Goal: Transaction & Acquisition: Purchase product/service

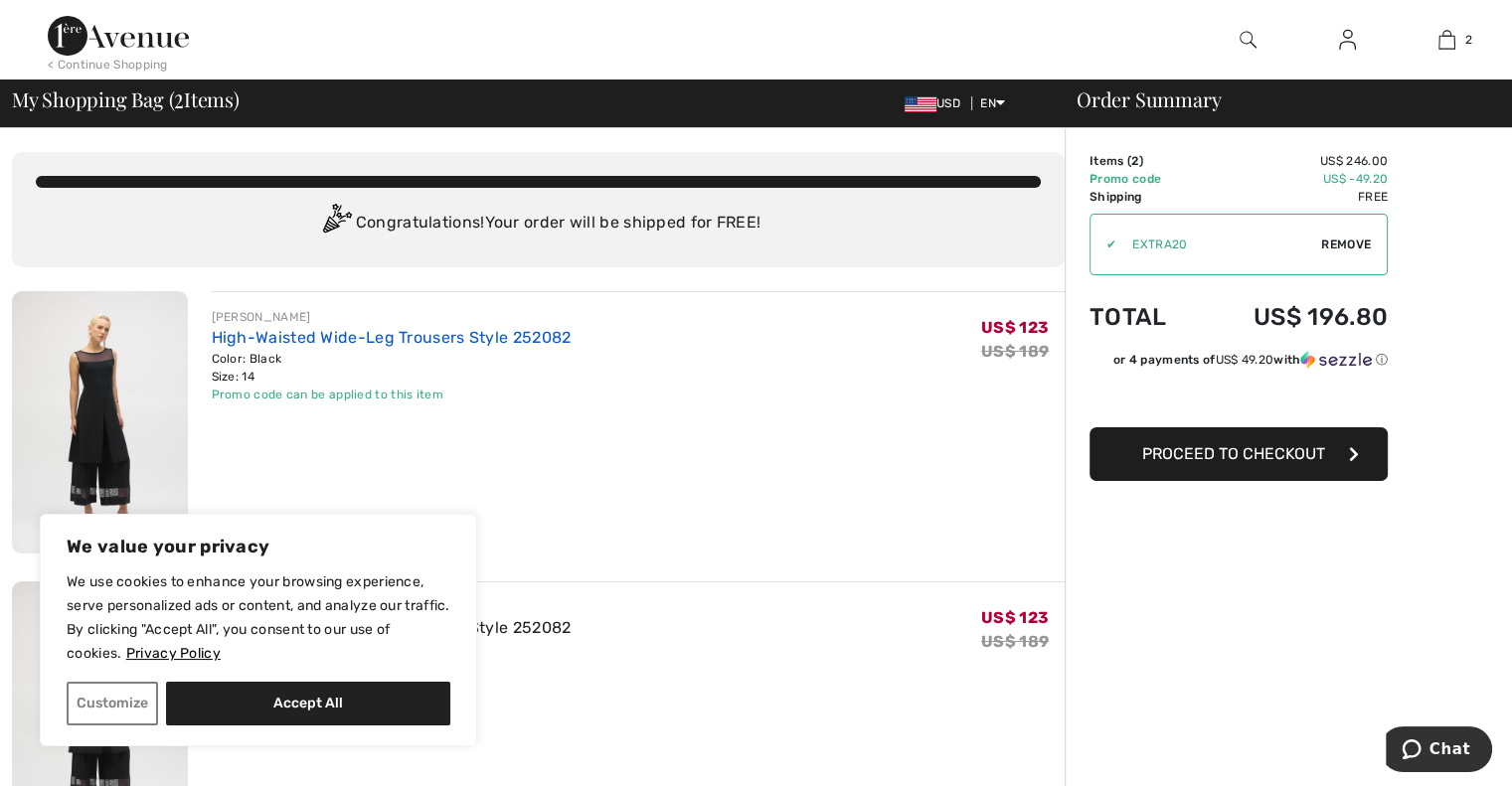
click at [279, 336] on link "High-Waisted Wide-Leg Trousers Style 252082" at bounding box center [391, 337] width 360 height 19
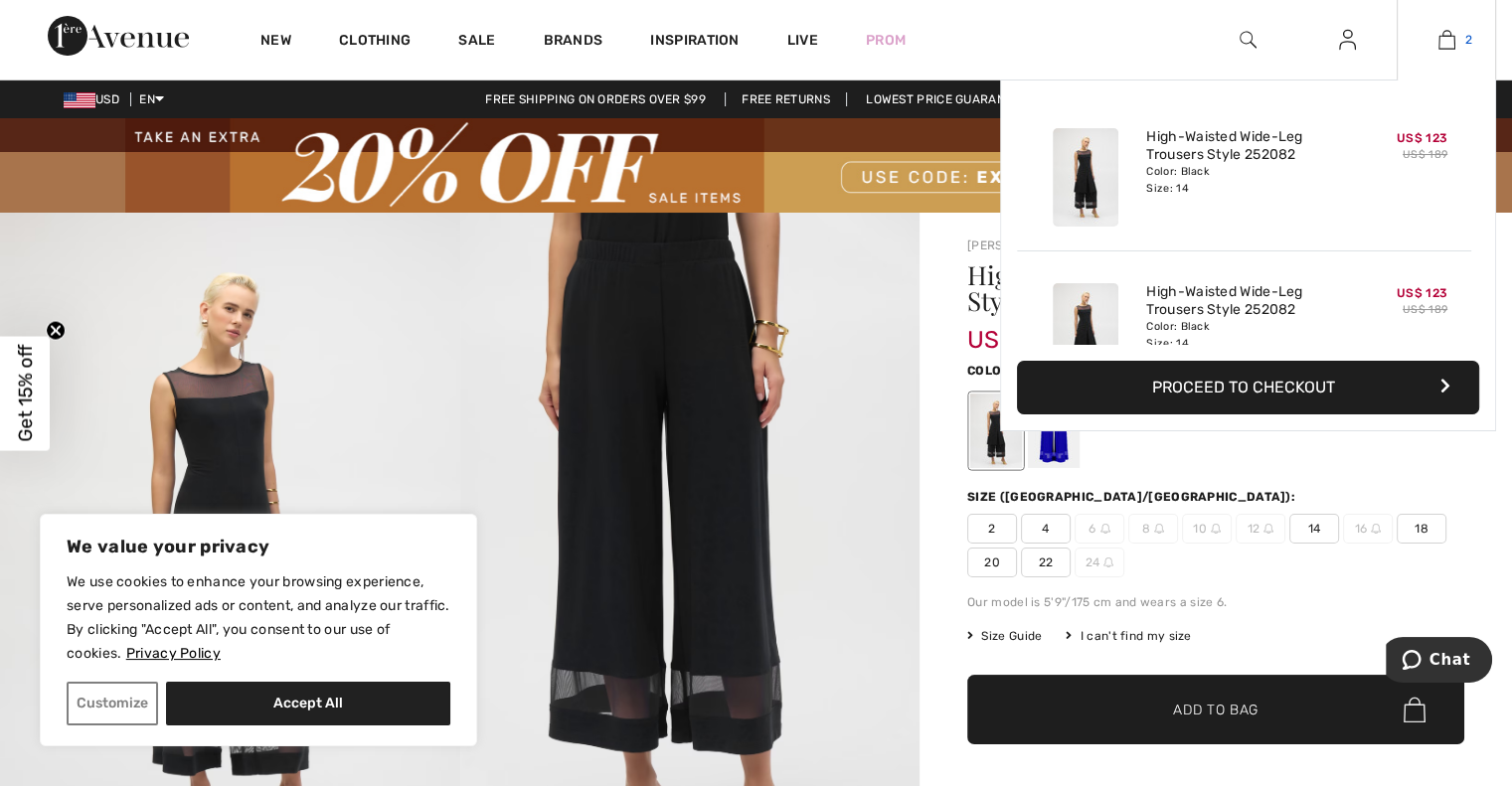
click at [1452, 40] on img at bounding box center [1446, 40] width 17 height 24
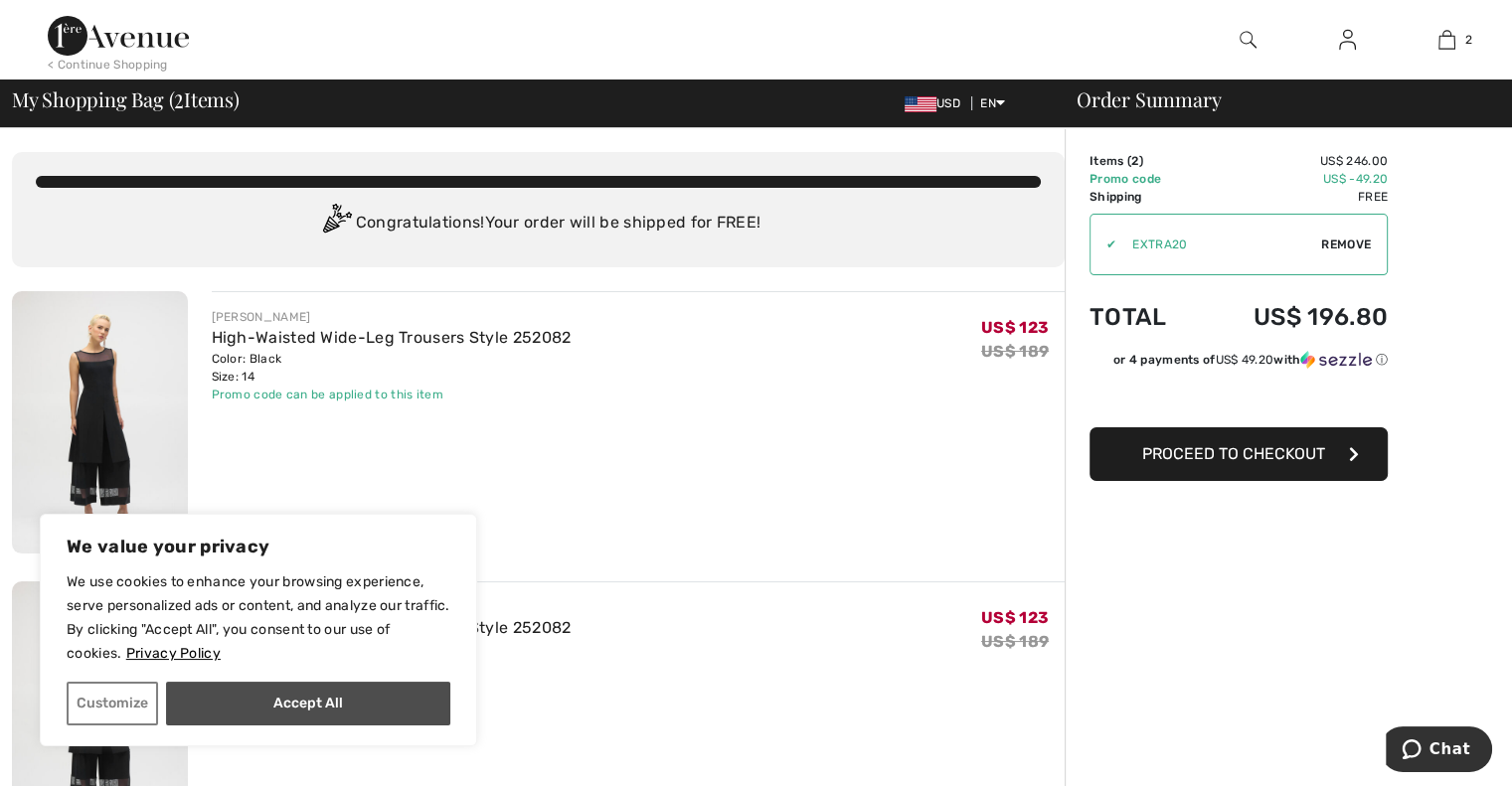
click at [237, 701] on button "Accept All" at bounding box center [308, 704] width 284 height 44
checkbox input "true"
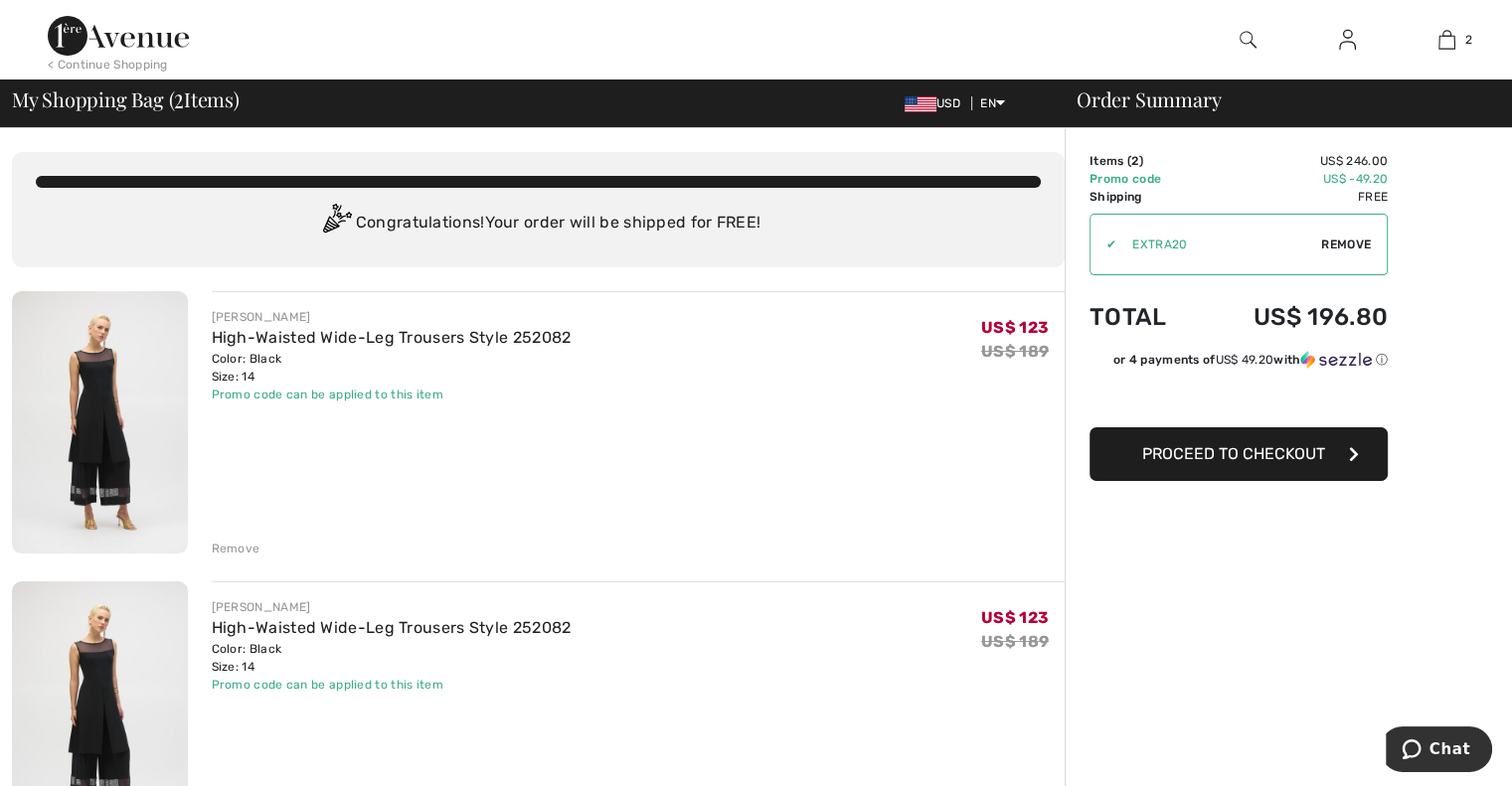
click at [237, 552] on div "Remove" at bounding box center [236, 549] width 49 height 18
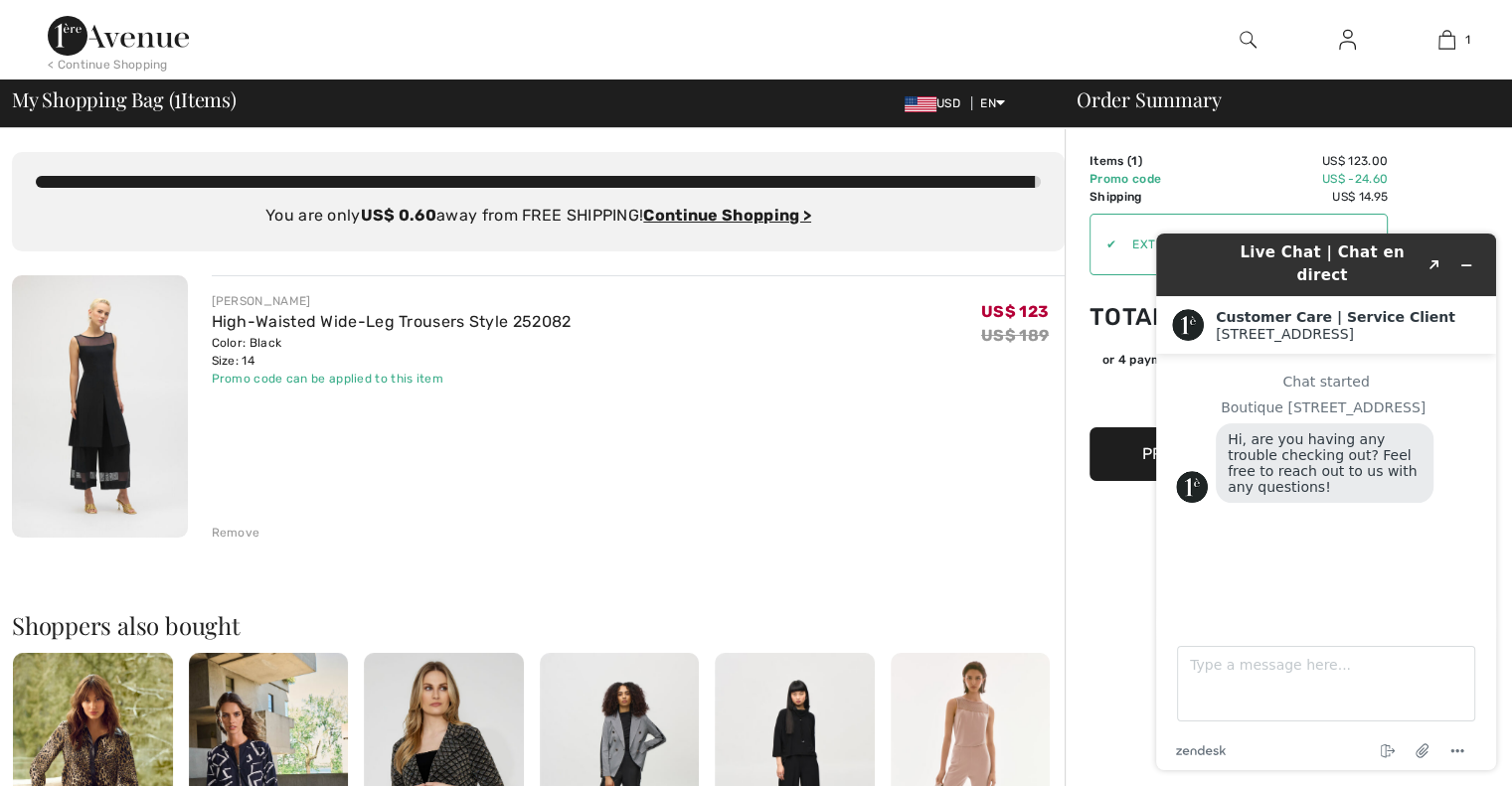
click at [819, 412] on div "JOSEPH RIBKOFF High-Waisted Wide-Leg Trousers Style 252082 Color: Black Size: 1…" at bounding box center [638, 407] width 854 height 266
click at [1461, 263] on button "Minimize widget" at bounding box center [1466, 266] width 32 height 28
